Goal: Task Accomplishment & Management: Complete application form

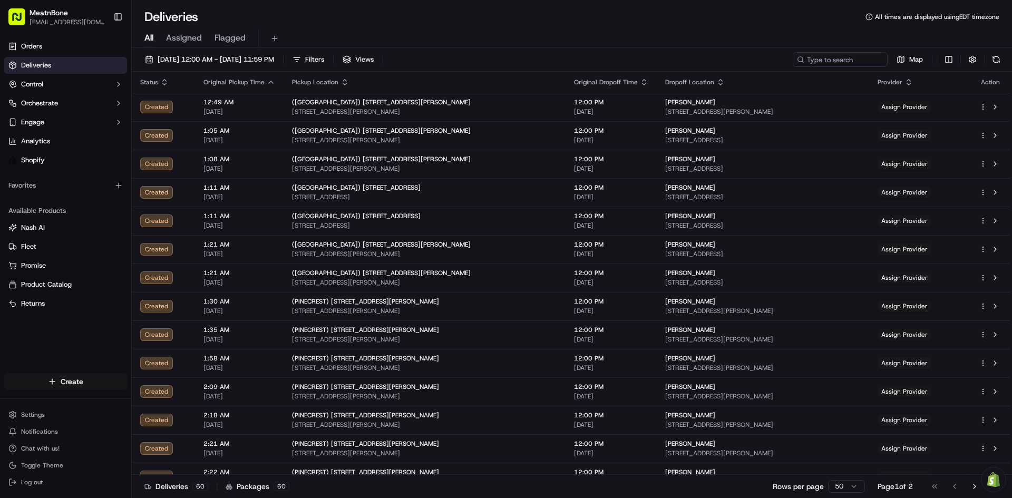
drag, startPoint x: 79, startPoint y: 373, endPoint x: 79, endPoint y: 384, distance: 11.6
click at [79, 384] on div "Create" at bounding box center [65, 381] width 131 height 25
click at [79, 384] on html "MeatnBone [EMAIL_ADDRESS][DOMAIN_NAME] Toggle Sidebar Orders Deliveries Control…" at bounding box center [506, 249] width 1012 height 498
click at [180, 395] on link "Delivery" at bounding box center [191, 401] width 118 height 19
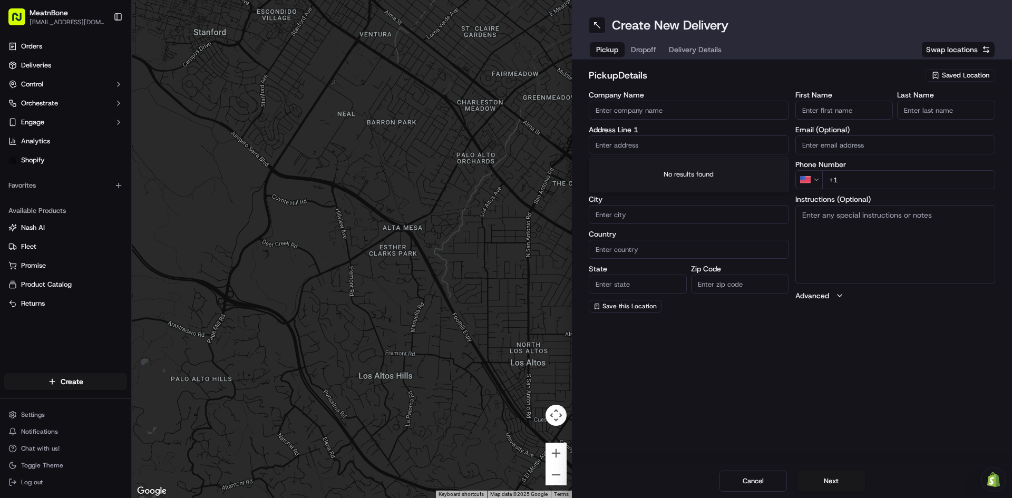
click at [703, 152] on input "text" at bounding box center [689, 144] width 200 height 19
click at [991, 87] on div "pickup Details Saved Location Company Name Address Line 1 Address Line 2 (Optio…" at bounding box center [792, 190] width 406 height 245
click at [980, 80] on div "Saved Location" at bounding box center [960, 75] width 70 height 13
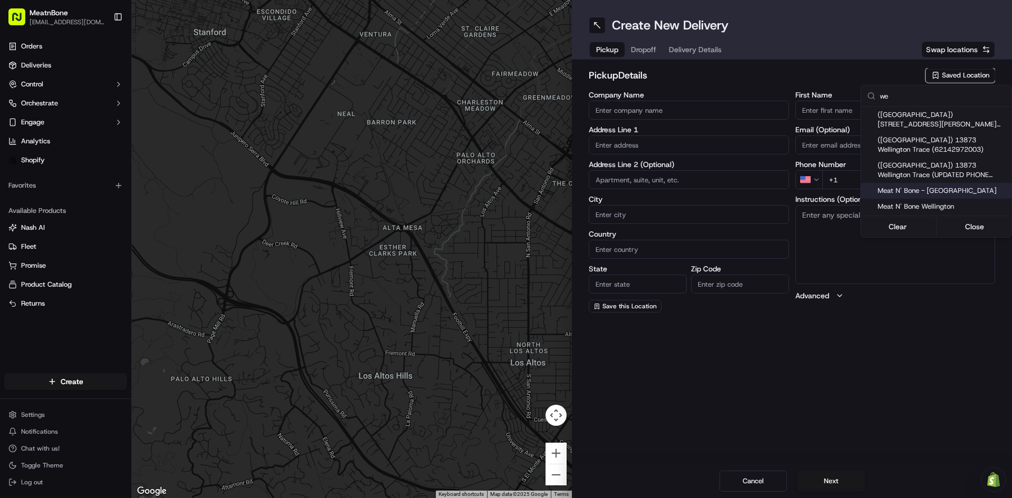
type input "we"
click at [935, 198] on div "Meat N' Bone - Wellington" at bounding box center [936, 191] width 151 height 16
type input "Meat N' Bone - Wellington"
type input "13873 Wellington Trace"
type input "Wellington"
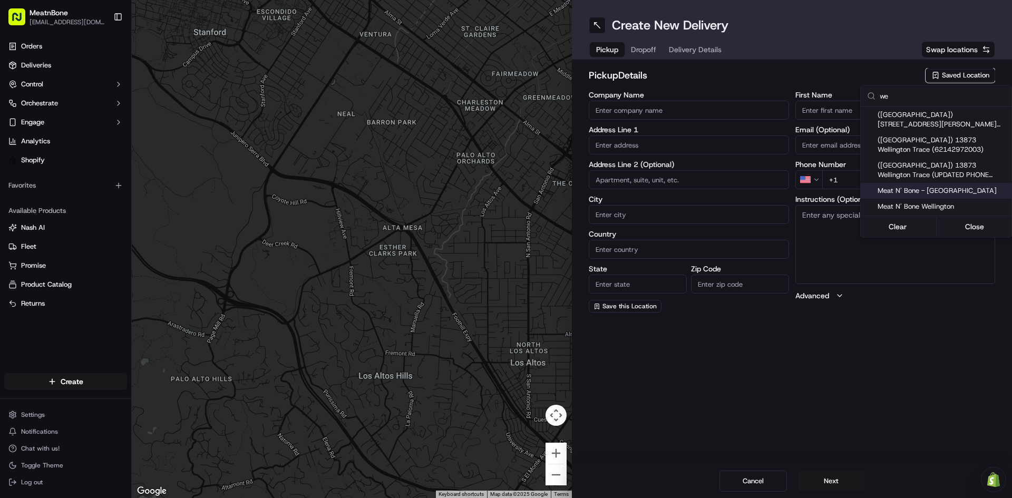
type input "US"
type input "FL"
type input "33414"
type input "+1 561 556 6393"
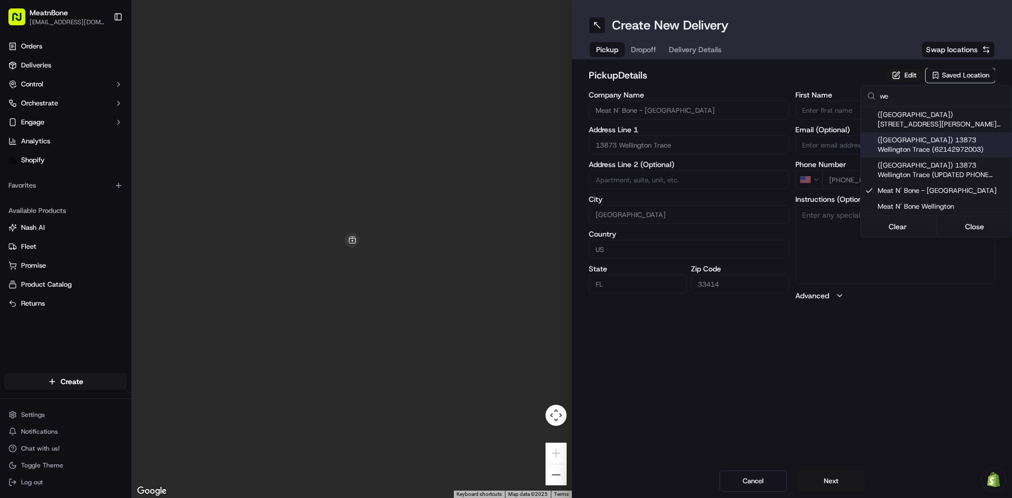
click at [645, 37] on html "MeatnBone josedavidvalienteonoro@gmail.com Toggle Sidebar Orders Deliveries Con…" at bounding box center [506, 249] width 1012 height 498
click at [653, 52] on span "Dropoff" at bounding box center [643, 49] width 25 height 11
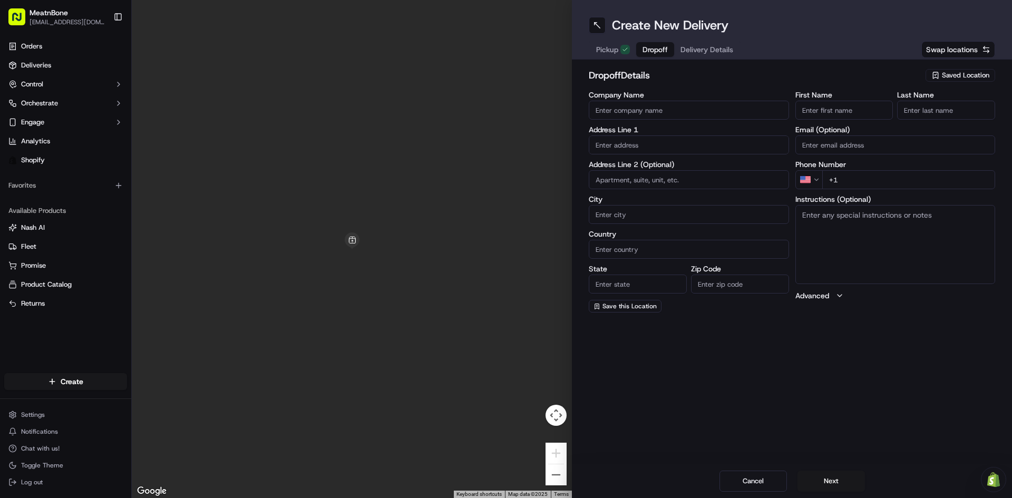
click at [670, 156] on body "MeatnBone josedavidvalienteonoro@gmail.com Toggle Sidebar Orders Deliveries Con…" at bounding box center [506, 249] width 1012 height 498
paste input "3714 Morton Avenue Back Apt."
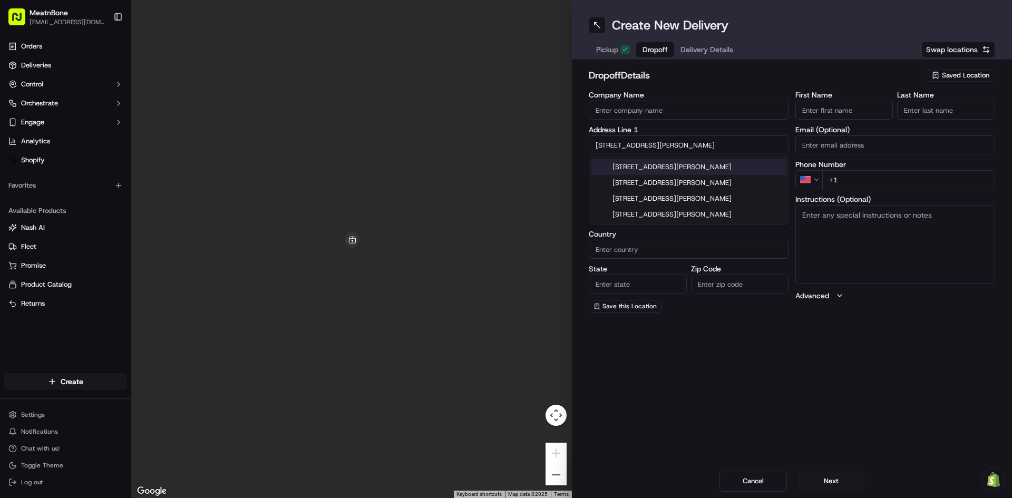
click at [675, 169] on div "3714 Morton Avenue, West Palm Beach, FL" at bounding box center [688, 167] width 195 height 16
type input "3714 Morton Ave, West Palm Beach, FL 33405, USA"
type input "West Palm Beach"
type input "United States"
type input "FL"
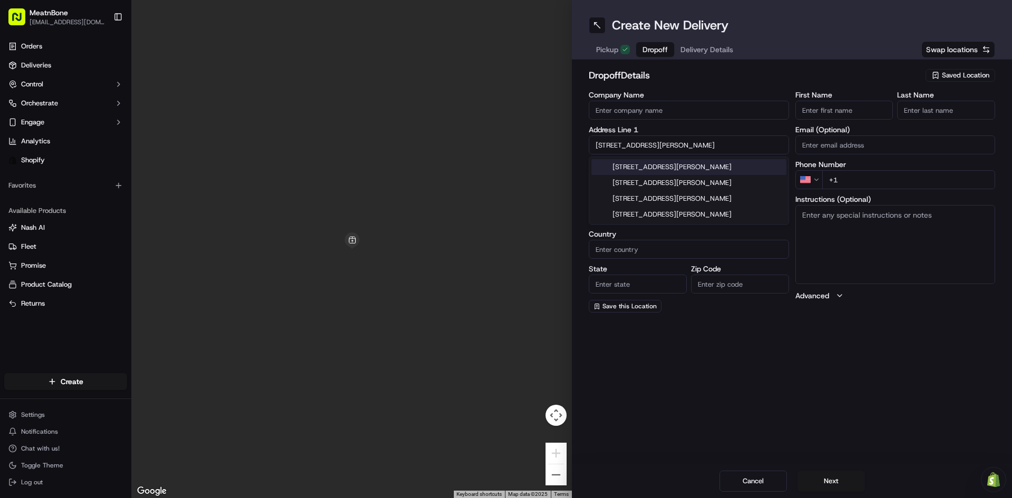
type input "33405"
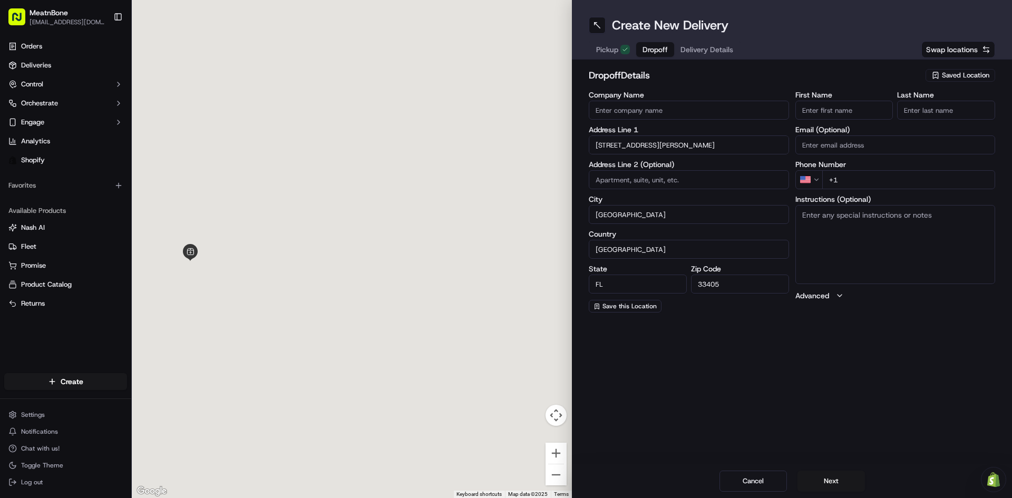
type input "3714 Morton Avenue"
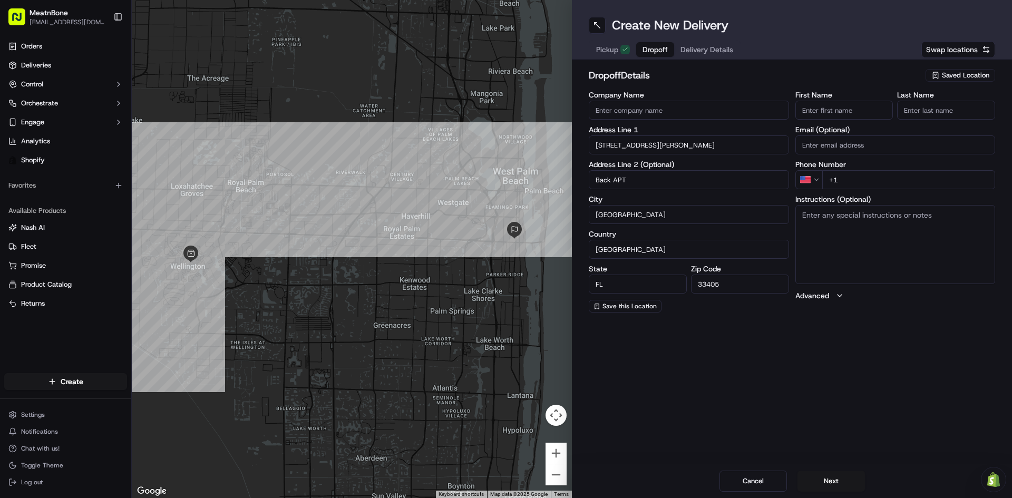
type input "Back APT"
click at [728, 199] on label "City" at bounding box center [689, 199] width 200 height 7
click at [728, 205] on input "West Palm Beach" at bounding box center [689, 214] width 200 height 19
click at [720, 194] on div "Company Name Address Line 1 3714 Morton Avenue Address Line 2 (Optional) Back A…" at bounding box center [689, 201] width 200 height 221
click at [811, 109] on input "First Name" at bounding box center [844, 110] width 98 height 19
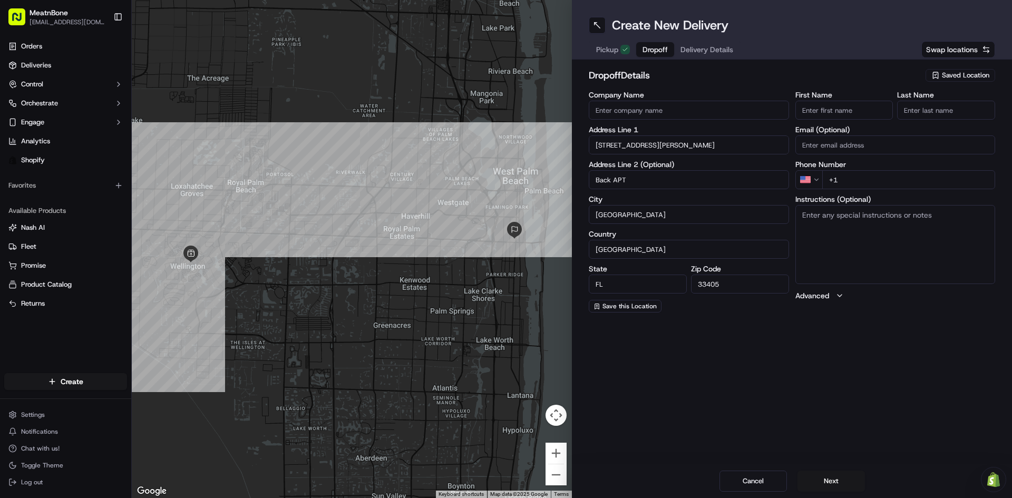
paste input "Oscar Monterroso"
click at [842, 113] on input "Oscar Monterroso" at bounding box center [844, 110] width 98 height 19
click at [839, 111] on input "Oscar Monterroso" at bounding box center [844, 110] width 98 height 19
click at [840, 110] on input "Oscar Monterroso" at bounding box center [844, 110] width 98 height 19
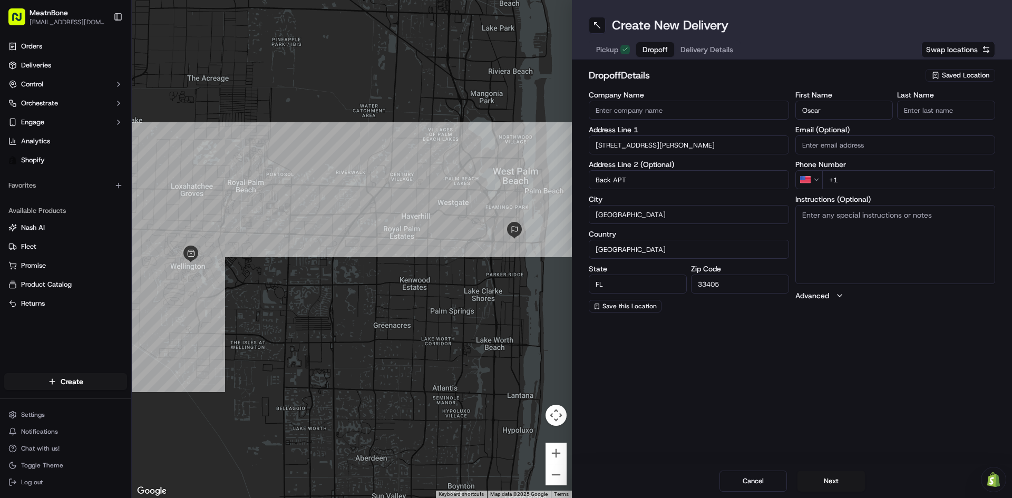
type input "Oscar"
click at [955, 103] on input "Last Name" at bounding box center [946, 110] width 98 height 19
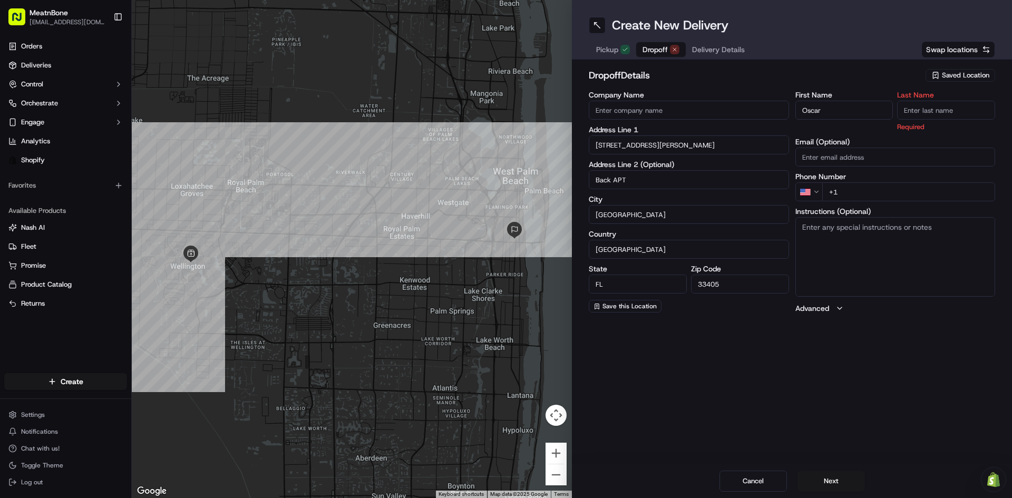
paste input "Monterroso"
type input "Monterroso"
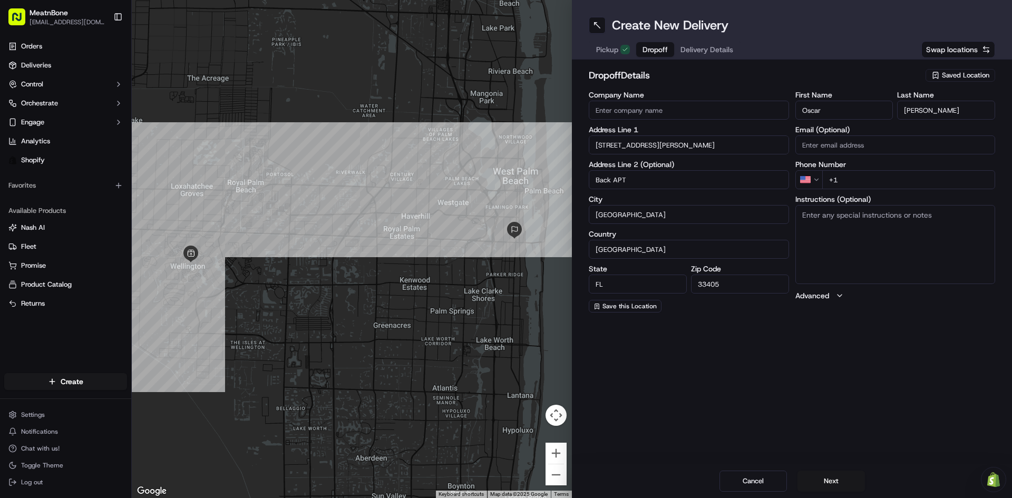
click at [941, 166] on label "Phone Number" at bounding box center [895, 164] width 200 height 7
click at [939, 176] on input "+1" at bounding box center [908, 179] width 173 height 19
paste input "516 233 5296"
type input "+1 516 233 5296"
click at [902, 165] on label "Phone Number" at bounding box center [895, 164] width 200 height 7
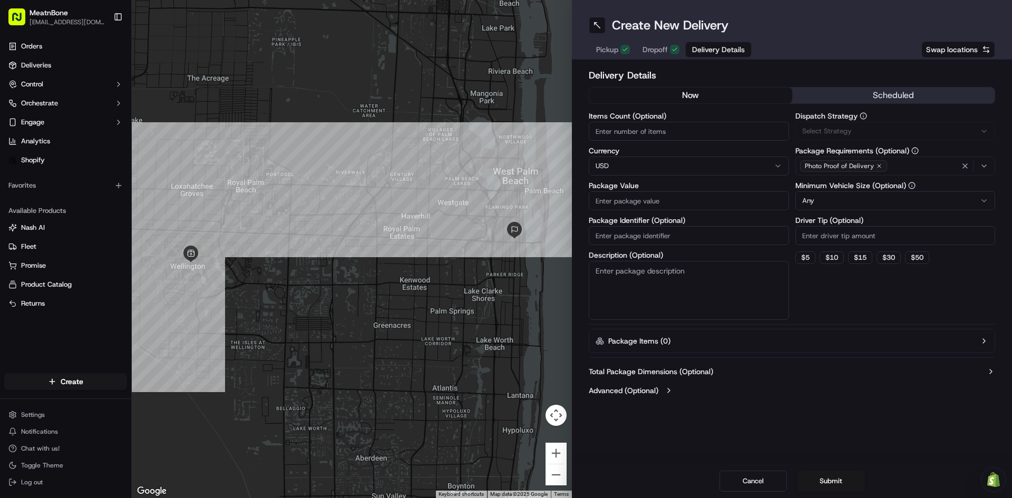
click at [701, 48] on span "Delivery Details" at bounding box center [718, 49] width 53 height 11
click at [686, 138] on input "Items Count (Optional)" at bounding box center [689, 131] width 200 height 19
type input "1"
click at [645, 197] on input "Package Value" at bounding box center [689, 200] width 200 height 19
paste input "100.99"
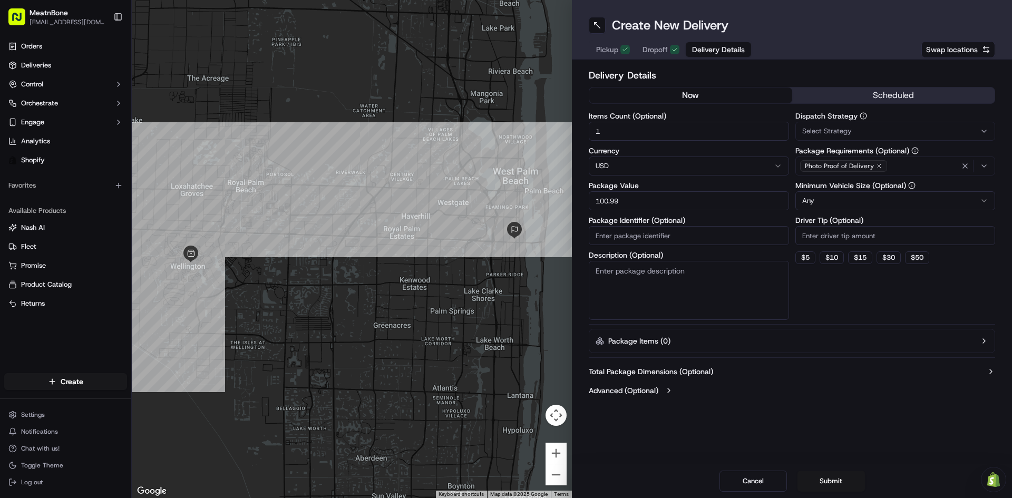
type input "100.99"
click at [669, 278] on textarea "Description (Optional)" at bounding box center [689, 290] width 200 height 59
type textarea "MEAT"
click at [829, 298] on div "Dispatch Strategy Select Strategy Package Requirements (Optional) Photo Proof o…" at bounding box center [895, 216] width 200 height 208
click at [821, 235] on input "Driver Tip (Optional)" at bounding box center [895, 235] width 200 height 19
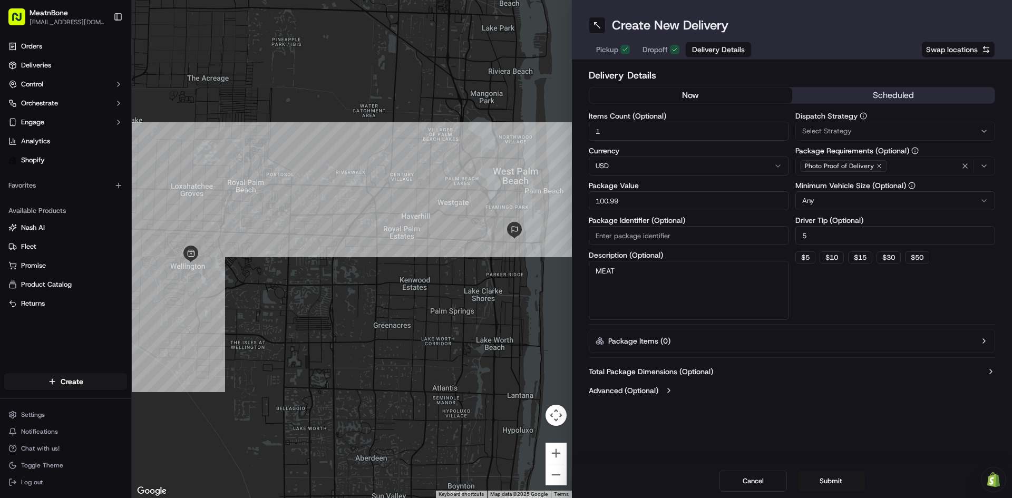
type input "5"
click at [849, 297] on div "Dispatch Strategy Select Strategy Package Requirements (Optional) Photo Proof o…" at bounding box center [895, 216] width 200 height 208
click at [638, 209] on input "100.99" at bounding box center [689, 200] width 200 height 19
click at [649, 237] on input "Package Identifier (Optional)" at bounding box center [689, 235] width 200 height 19
paste input "#256457 Complete"
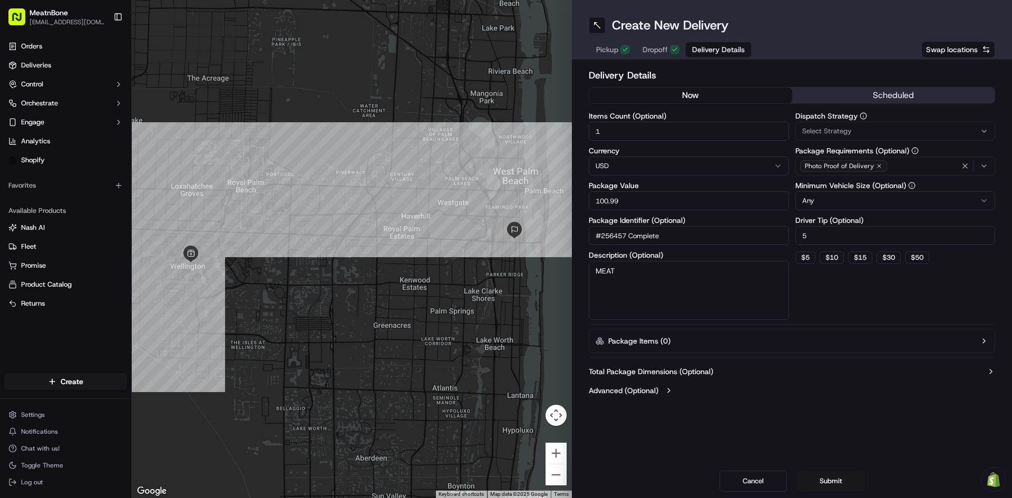
click at [819, 297] on div "Dispatch Strategy Select Strategy Package Requirements (Optional) Photo Proof o…" at bounding box center [895, 216] width 200 height 208
drag, startPoint x: 678, startPoint y: 229, endPoint x: 632, endPoint y: 240, distance: 47.2
click at [632, 240] on input "#256457 Complete" at bounding box center [689, 235] width 200 height 19
type input "#256457"
click at [821, 292] on div "Dispatch Strategy Select Strategy Package Requirements (Optional) Photo Proof o…" at bounding box center [895, 216] width 200 height 208
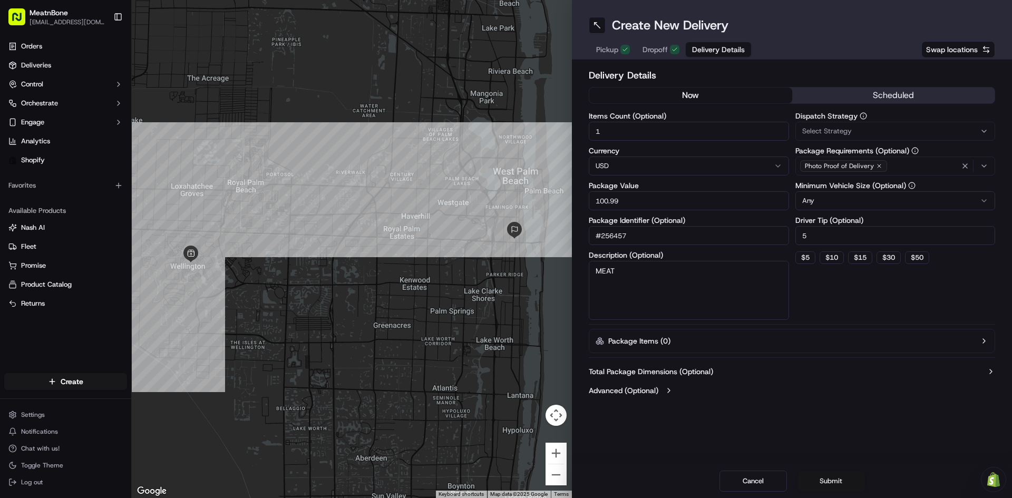
click at [839, 485] on button "Submit" at bounding box center [830, 481] width 67 height 21
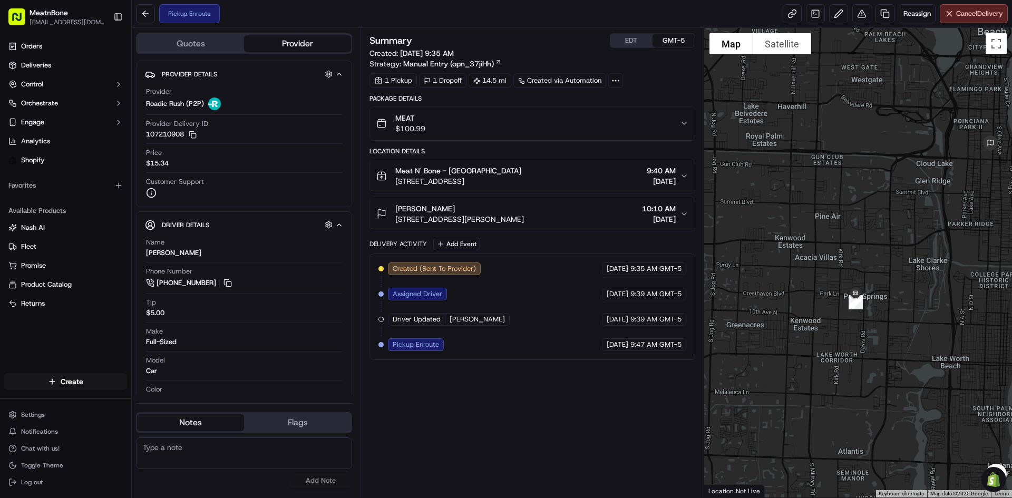
drag, startPoint x: 792, startPoint y: 297, endPoint x: 879, endPoint y: 278, distance: 89.5
click at [879, 281] on div at bounding box center [858, 263] width 308 height 470
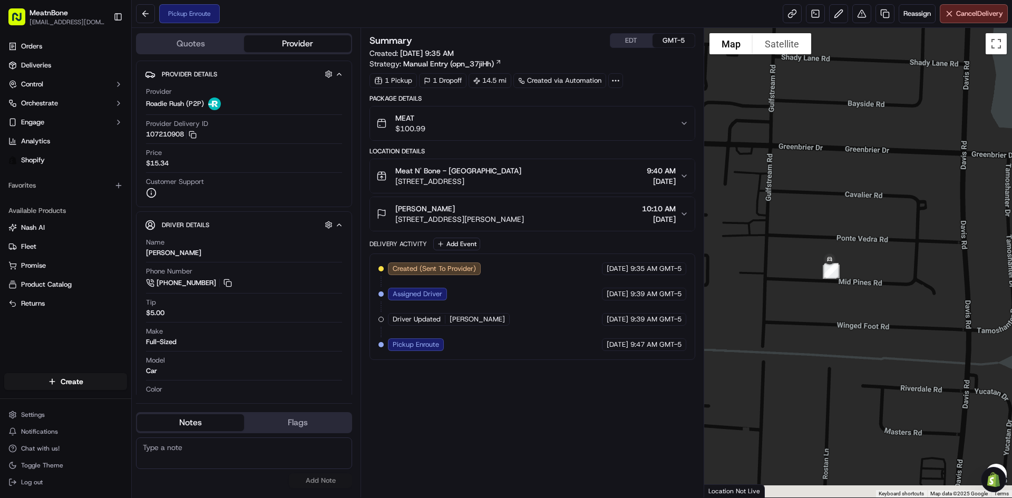
drag, startPoint x: 821, startPoint y: 367, endPoint x: 847, endPoint y: 210, distance: 159.2
click at [855, 217] on div at bounding box center [858, 263] width 308 height 470
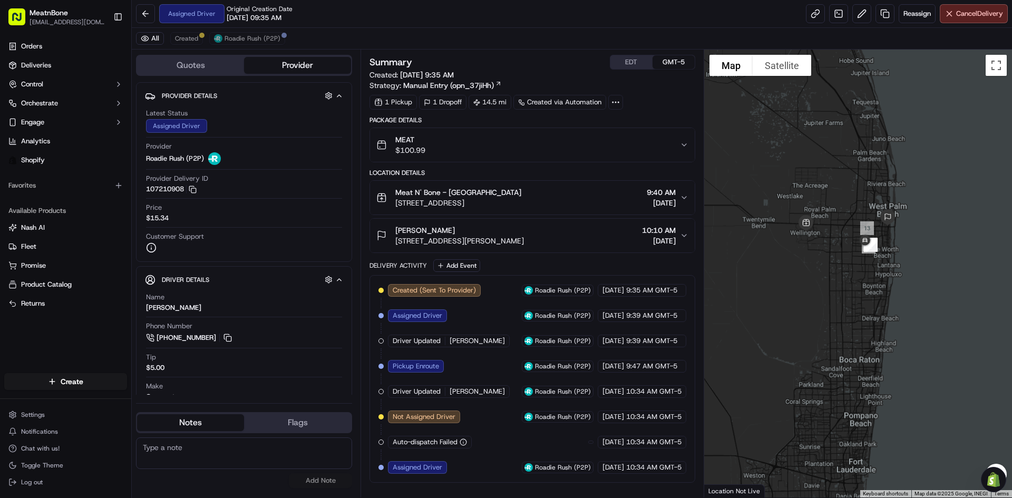
drag, startPoint x: 937, startPoint y: 254, endPoint x: 845, endPoint y: 254, distance: 92.2
click at [845, 254] on div at bounding box center [858, 274] width 308 height 448
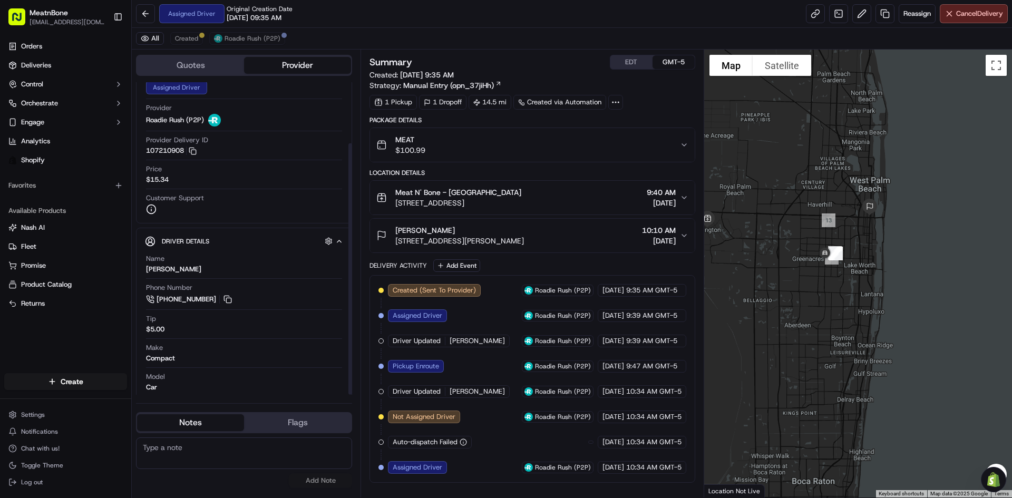
scroll to position [76, 0]
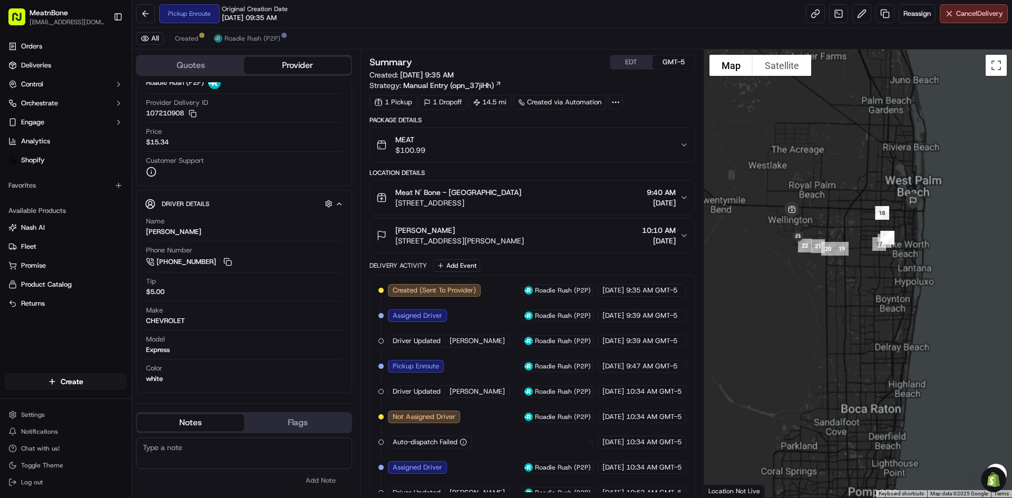
drag, startPoint x: 777, startPoint y: 261, endPoint x: 901, endPoint y: 251, distance: 123.8
click at [901, 251] on div "To navigate, press the arrow keys." at bounding box center [858, 274] width 308 height 448
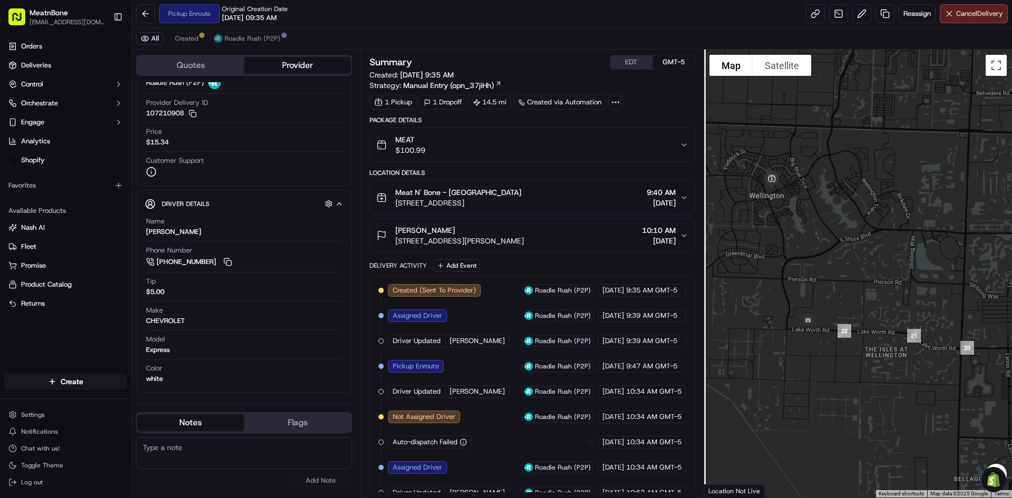
drag, startPoint x: 809, startPoint y: 248, endPoint x: 806, endPoint y: 241, distance: 7.3
click at [816, 262] on div at bounding box center [858, 274] width 308 height 448
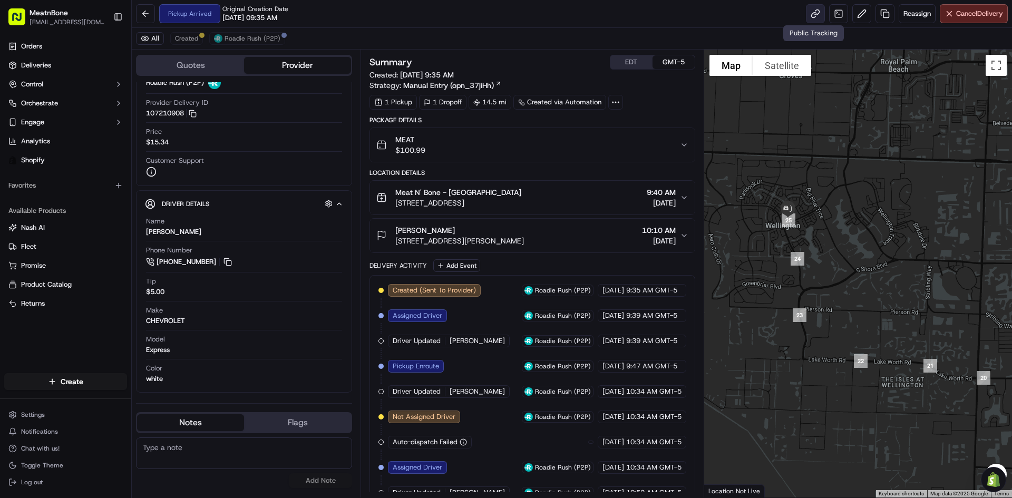
click at [813, 15] on link at bounding box center [815, 13] width 19 height 19
